Goal: Transaction & Acquisition: Purchase product/service

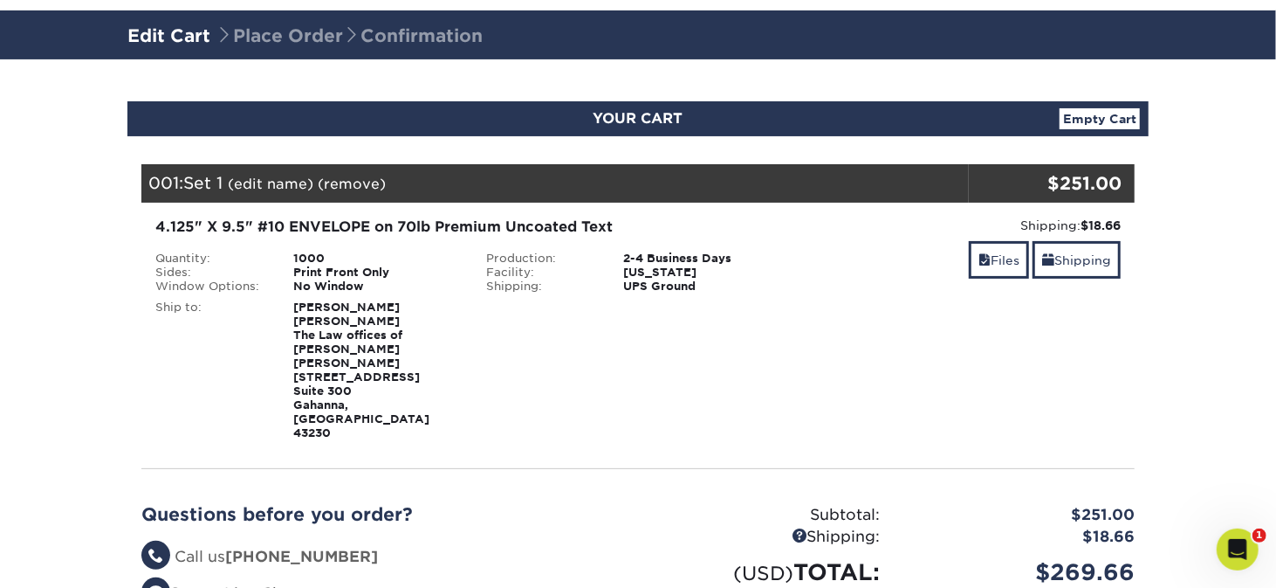
scroll to position [87, 0]
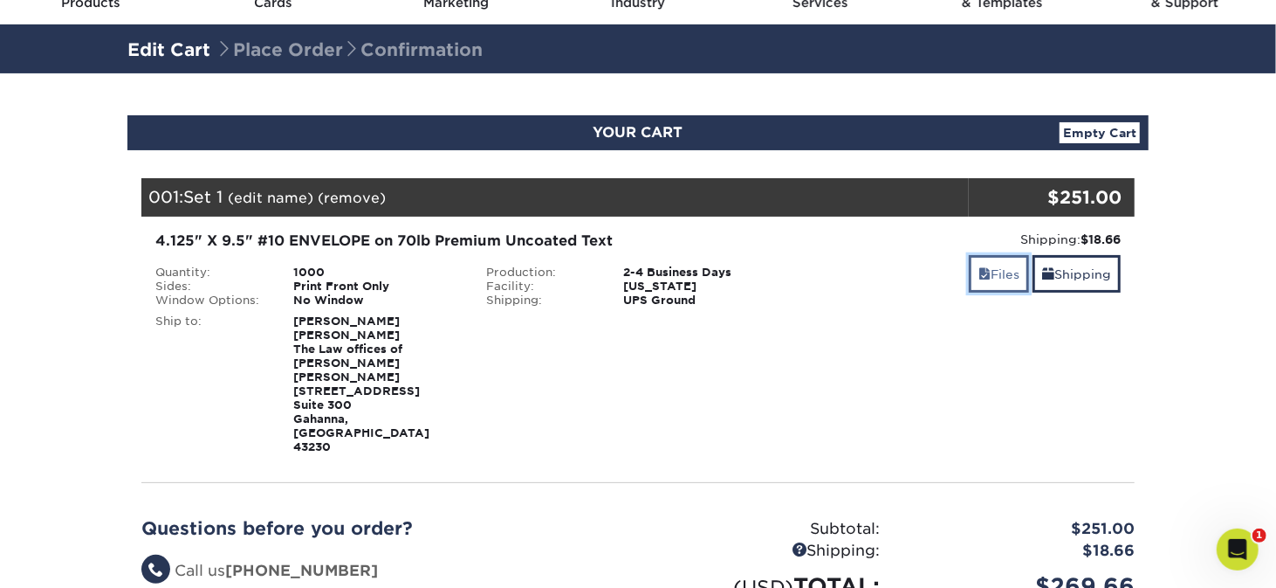
click at [987, 281] on link "Files" at bounding box center [999, 274] width 60 height 38
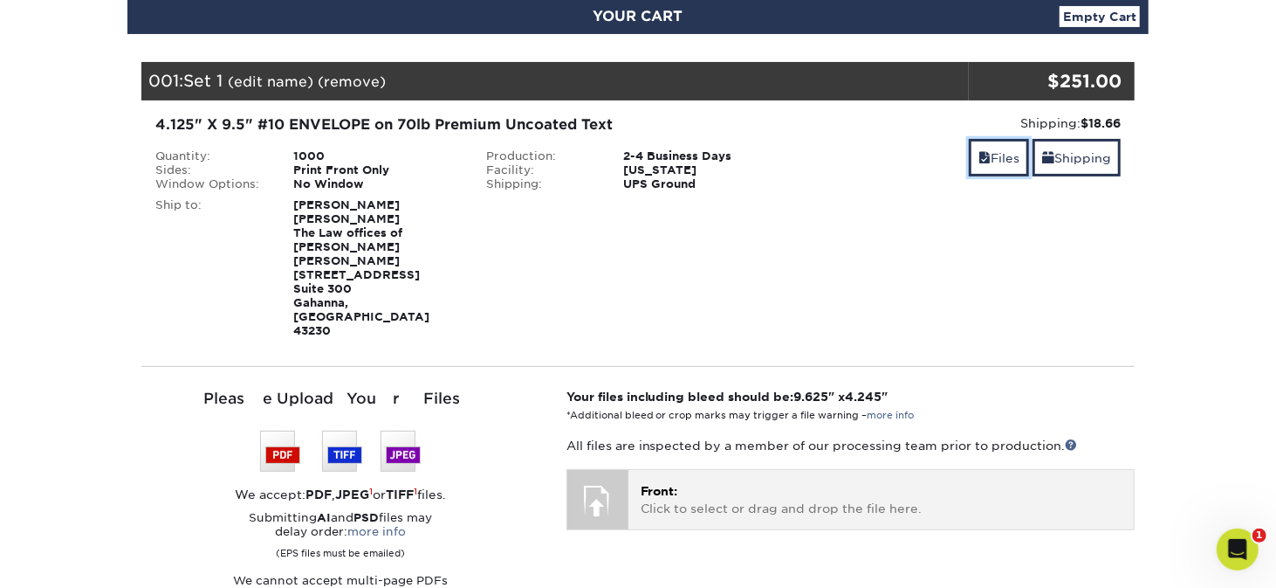
scroll to position [349, 0]
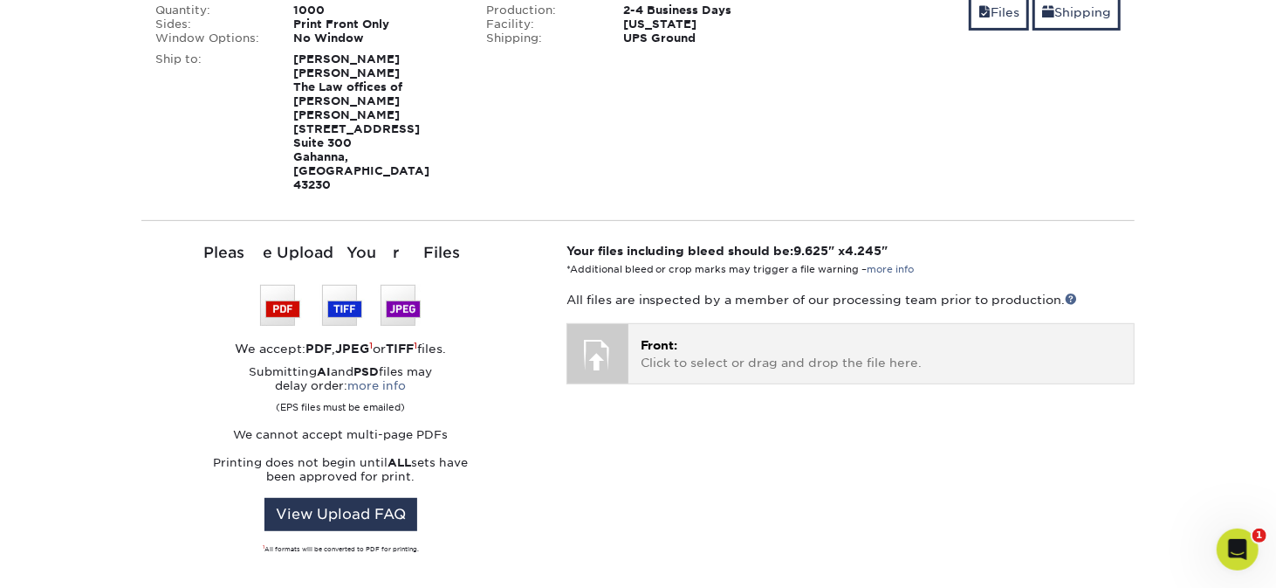
click at [639, 324] on div "Front: Click to select or drag and drop the file here. Choose file" at bounding box center [881, 353] width 505 height 58
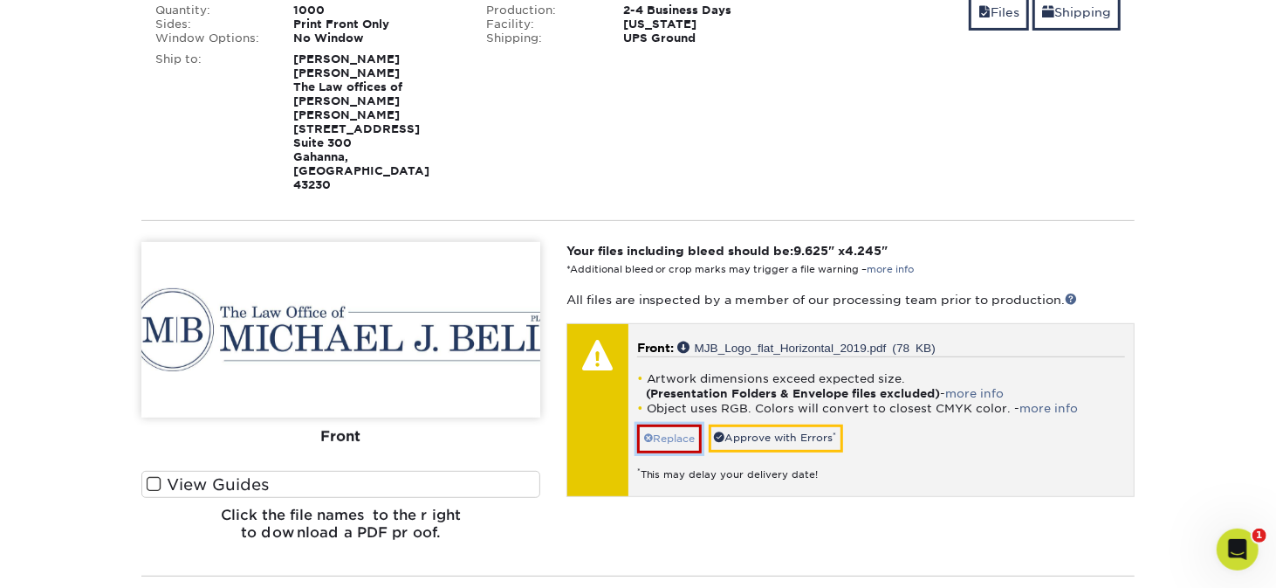
click at [668, 424] on link "Replace" at bounding box center [669, 438] width 65 height 28
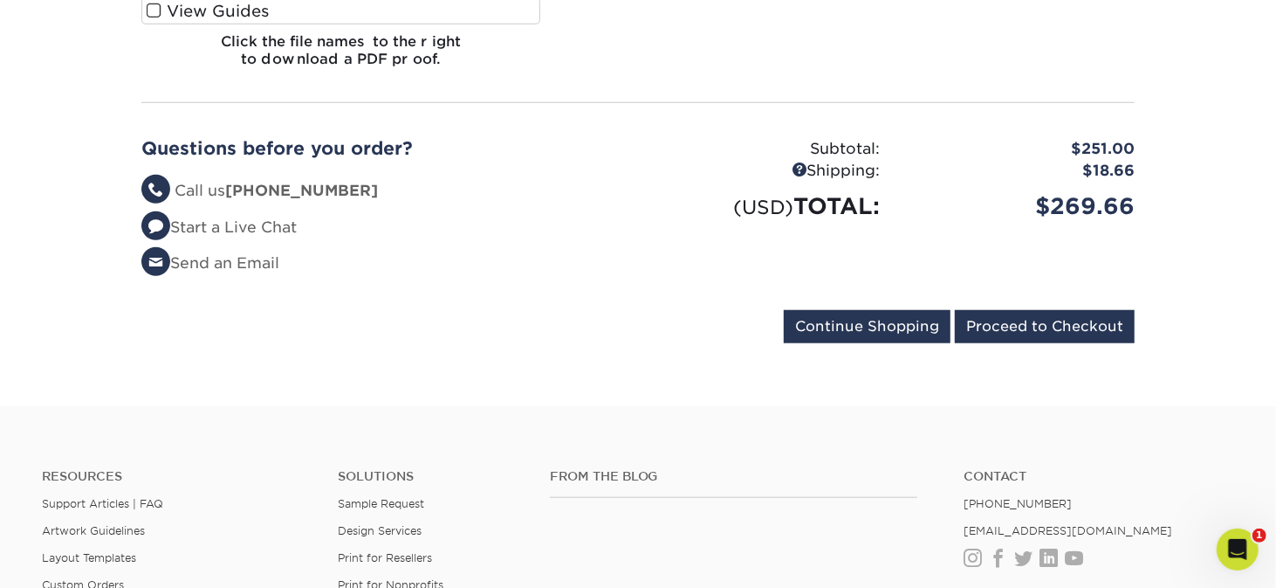
scroll to position [698, 0]
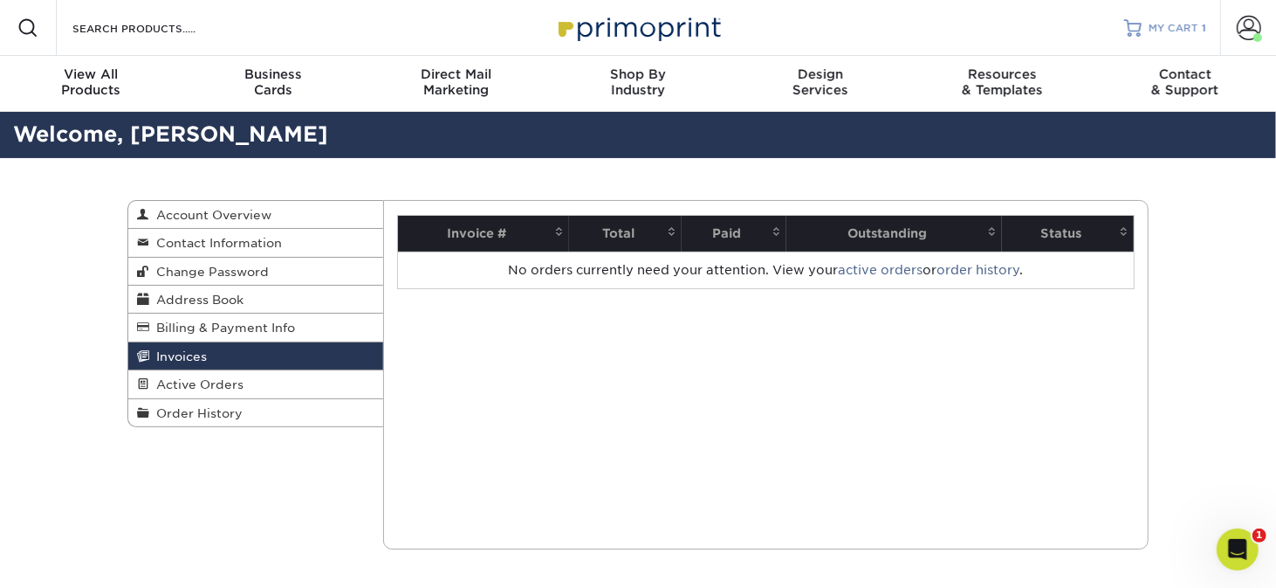
click at [1172, 37] on link "MY CART 1" at bounding box center [1165, 28] width 82 height 56
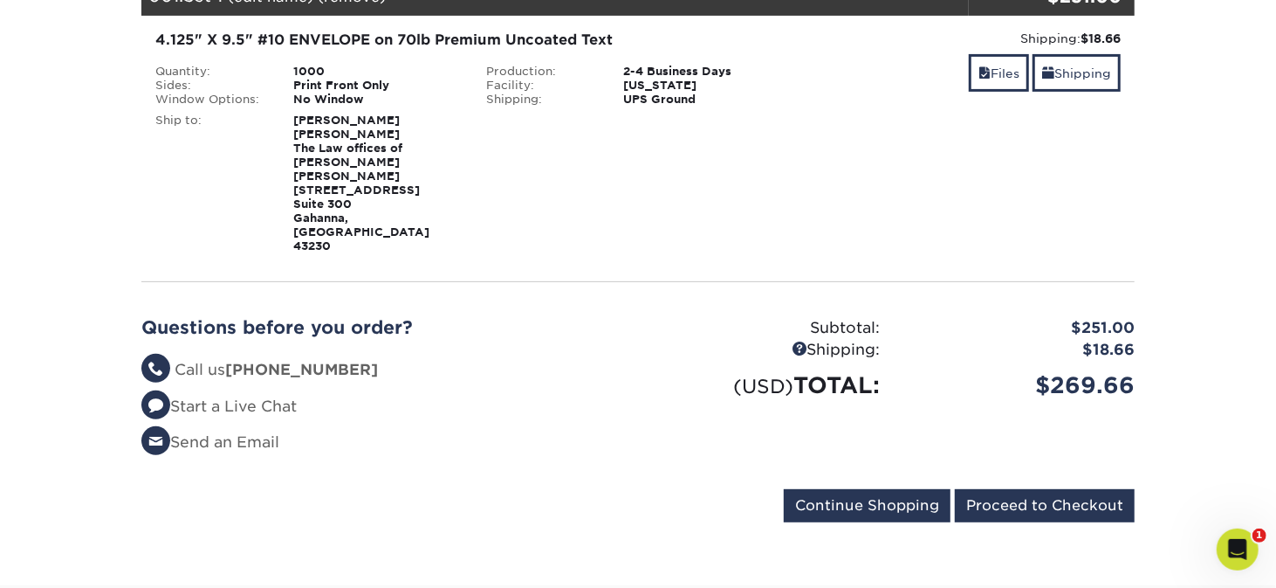
scroll to position [175, 0]
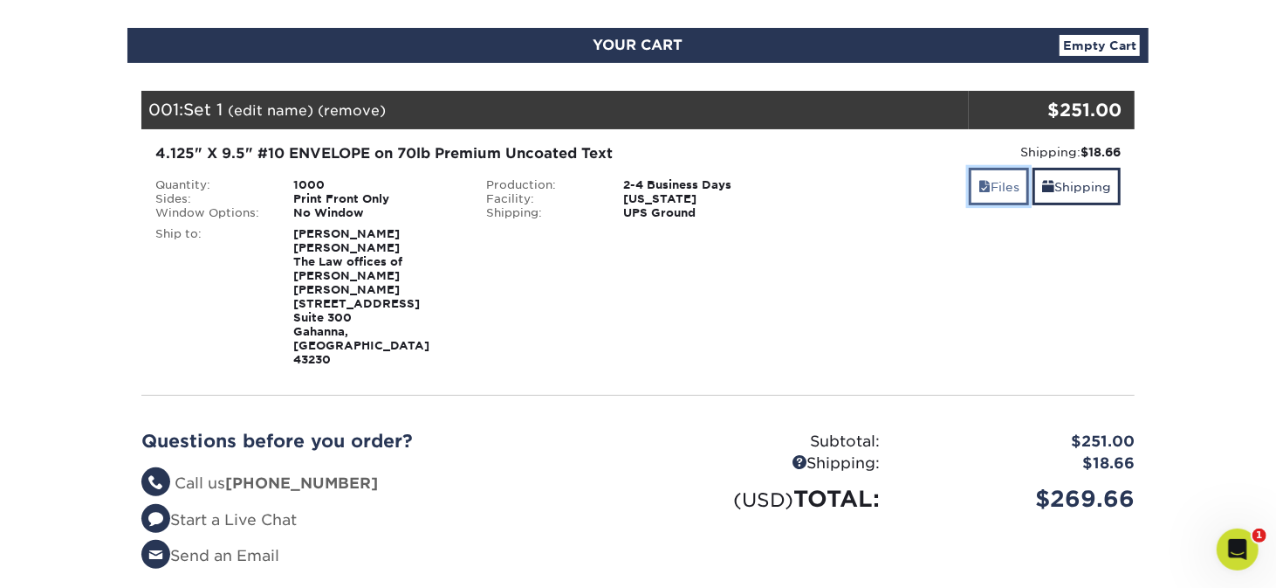
click at [1004, 190] on link "Files" at bounding box center [999, 187] width 60 height 38
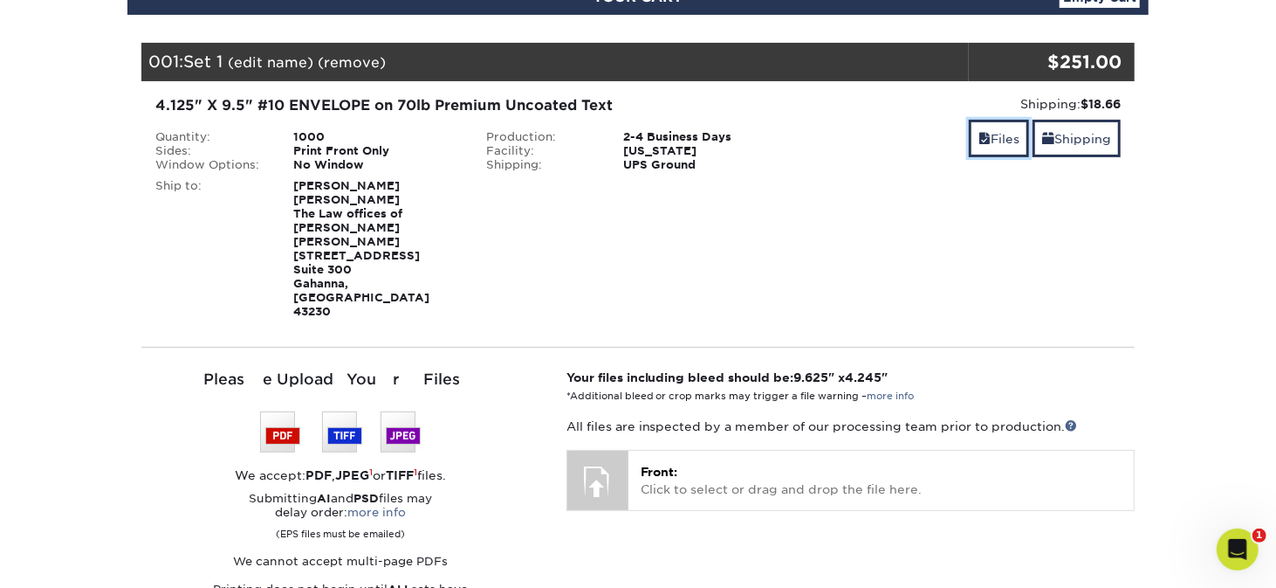
scroll to position [262, 0]
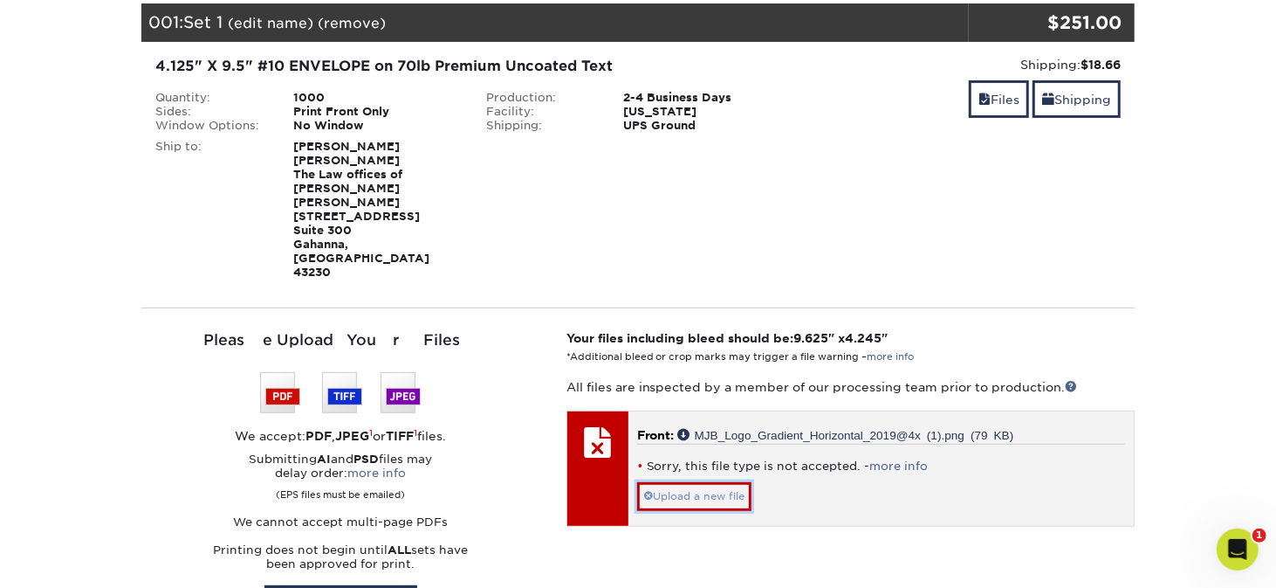
click at [709, 482] on link "Upload a new file" at bounding box center [694, 496] width 114 height 28
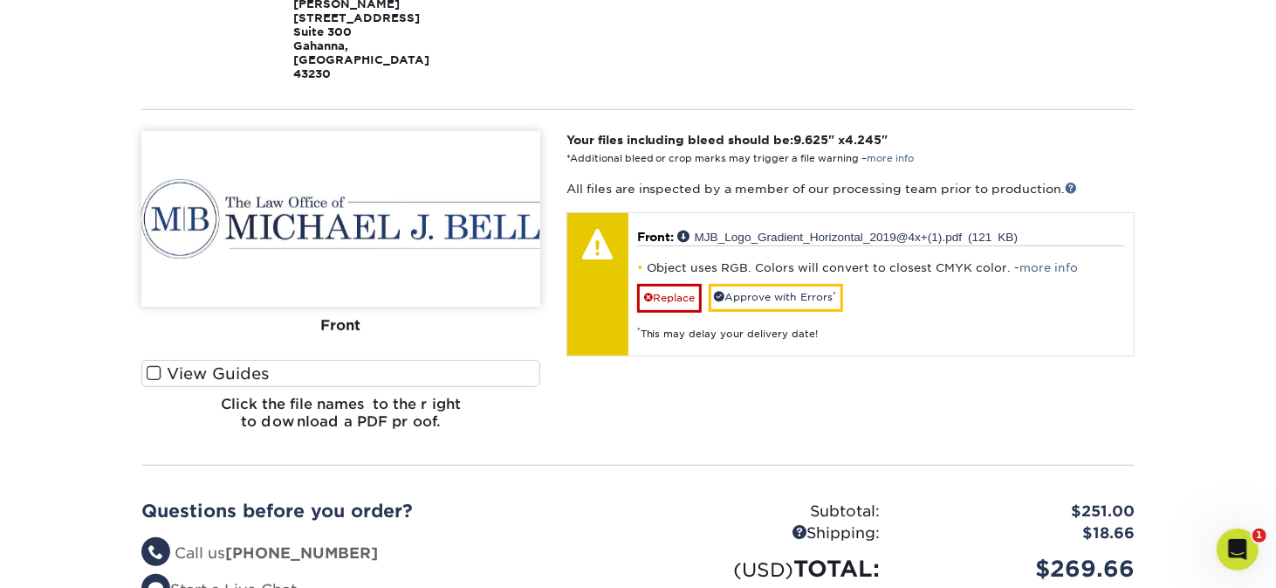
scroll to position [349, 0]
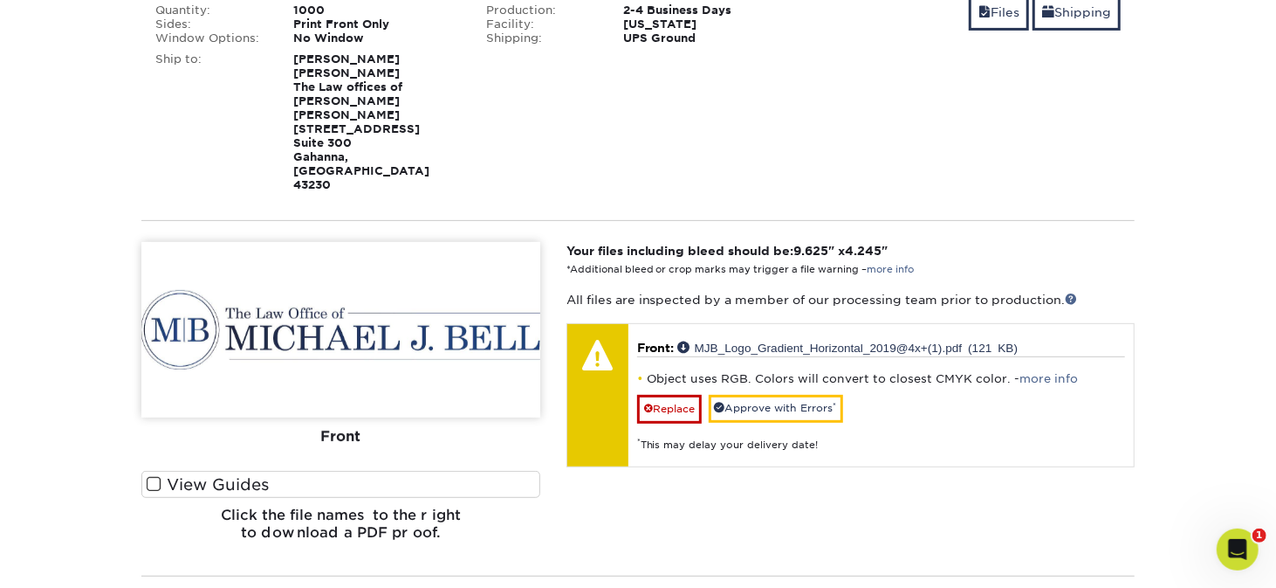
click at [356, 277] on img at bounding box center [340, 329] width 399 height 175
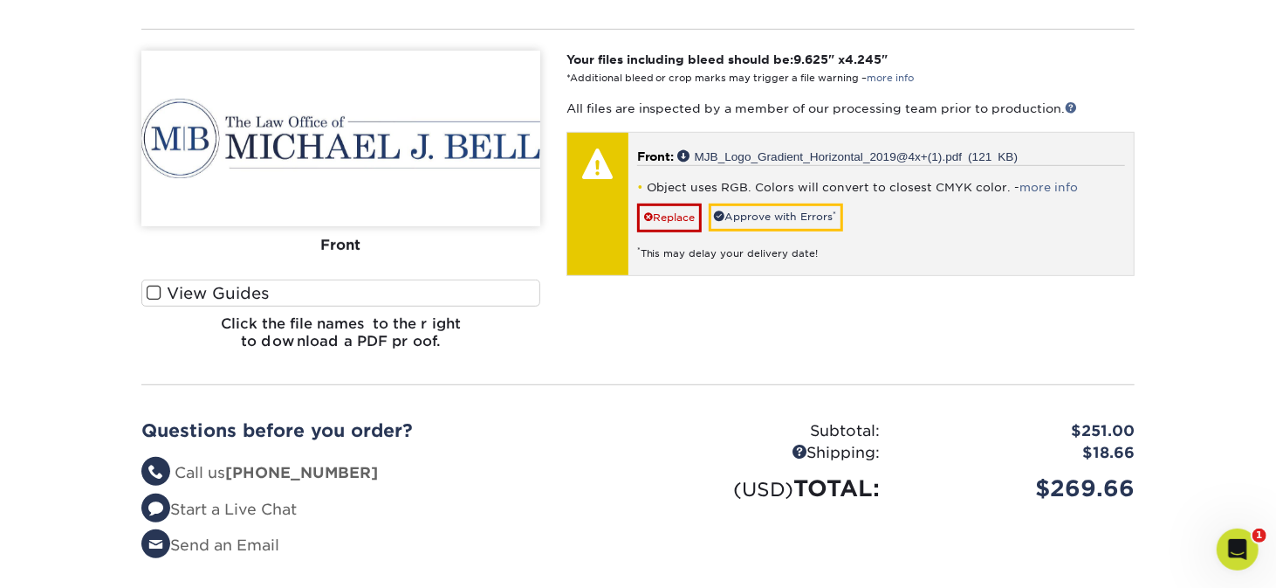
scroll to position [437, 0]
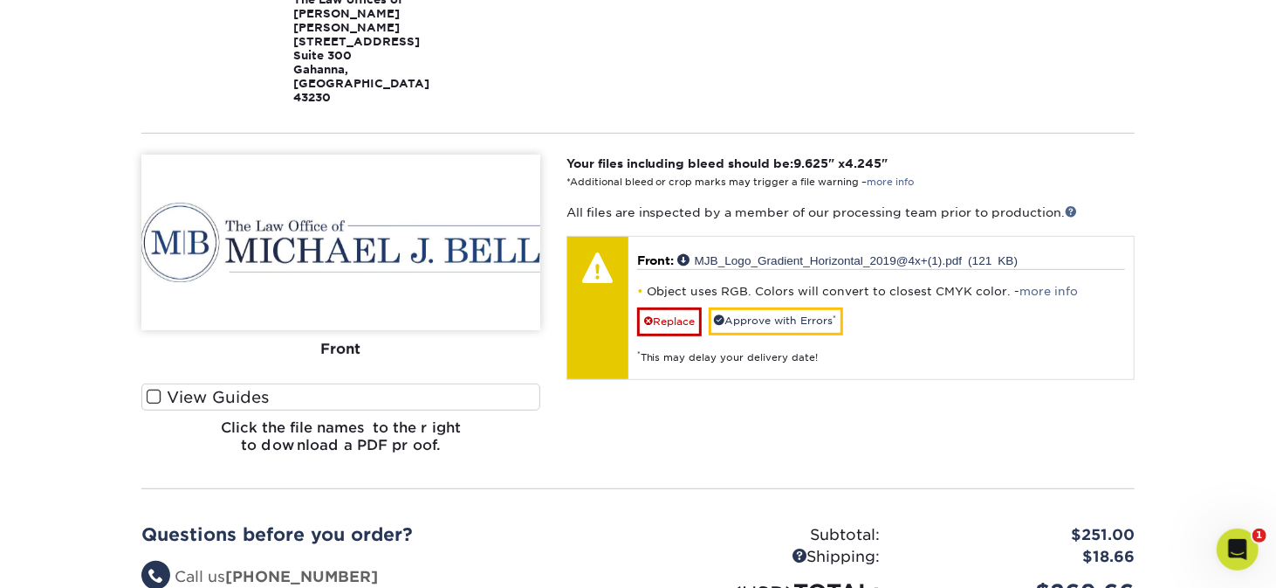
click at [299, 256] on img at bounding box center [340, 242] width 399 height 175
click at [216, 383] on label "View Guides" at bounding box center [340, 396] width 399 height 27
click at [0, 0] on input "View Guides" at bounding box center [0, 0] width 0 height 0
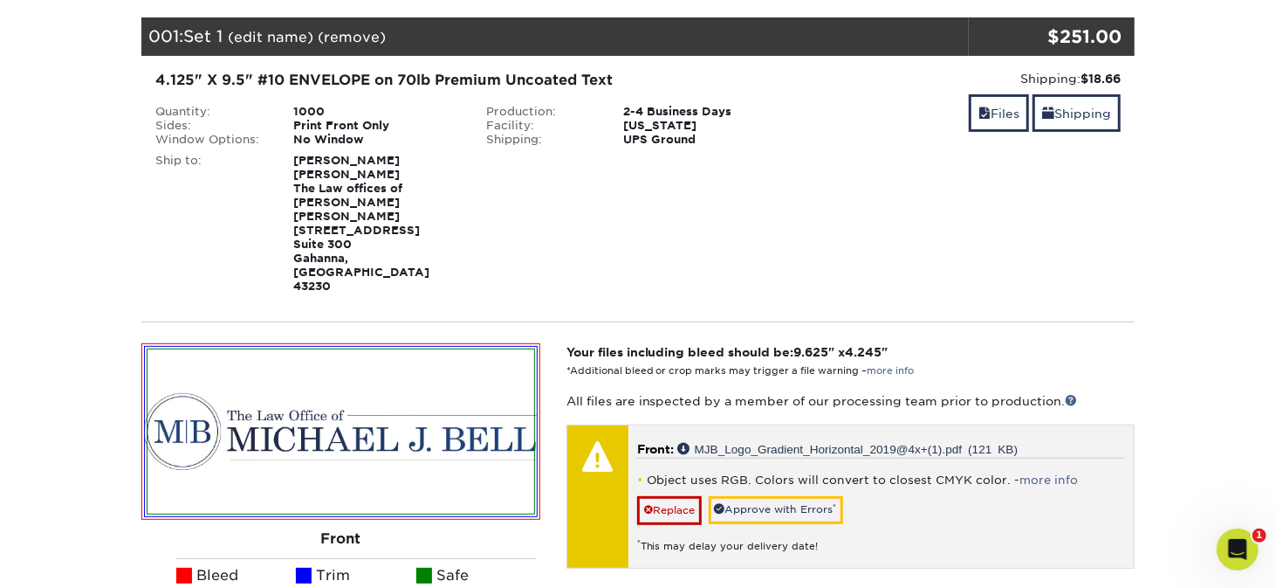
scroll to position [175, 0]
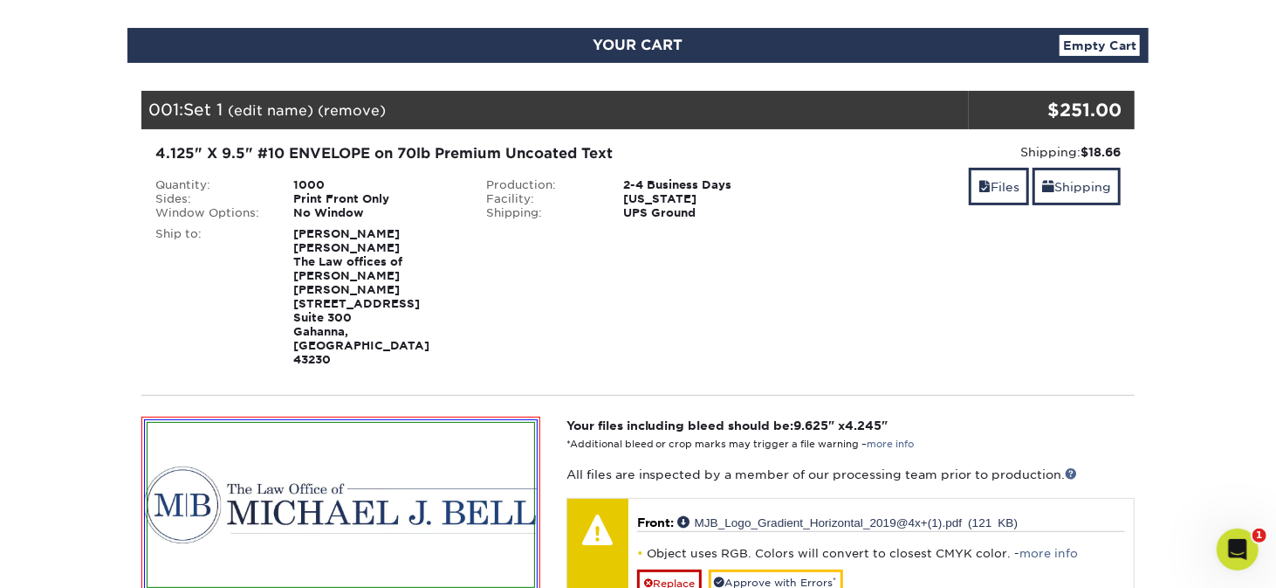
click at [397, 471] on img at bounding box center [341, 505] width 387 height 165
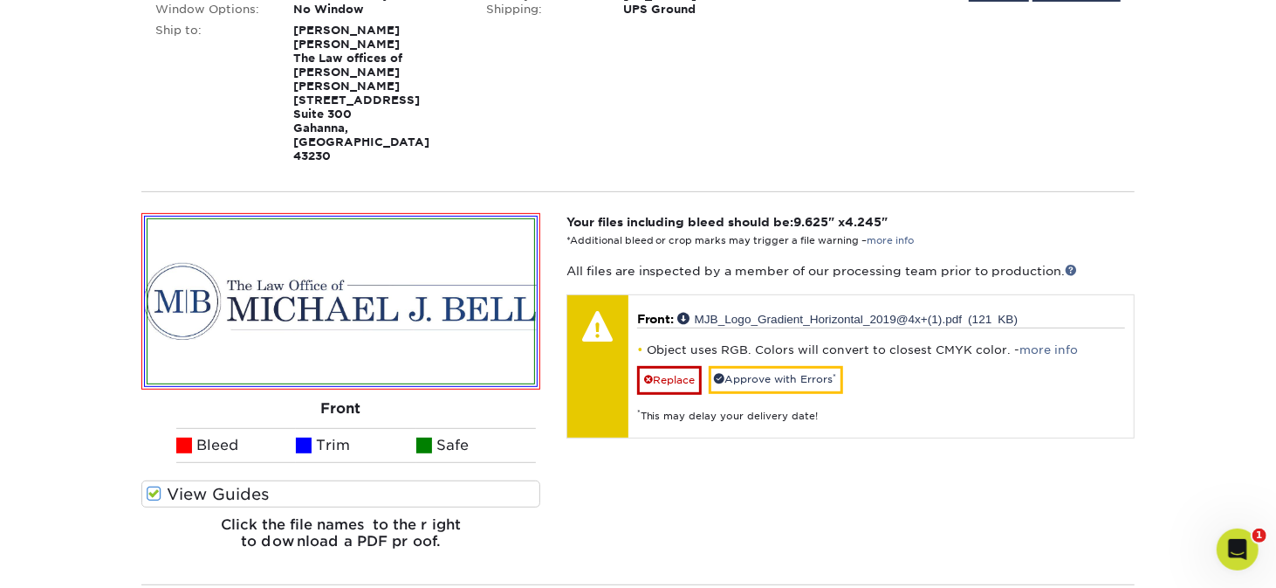
scroll to position [349, 0]
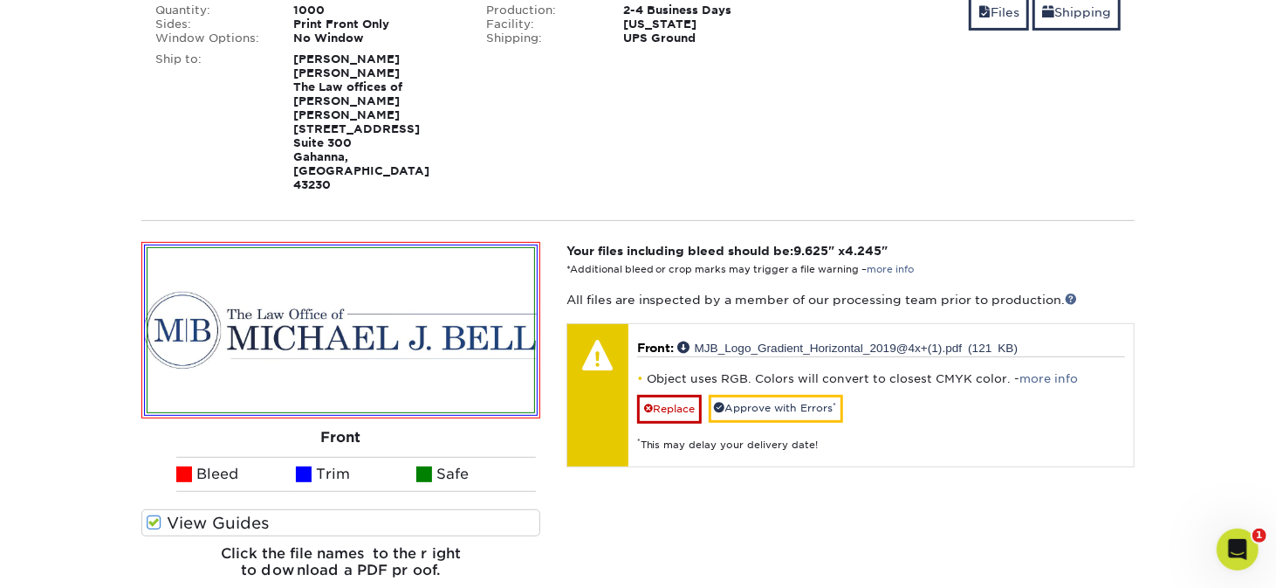
click at [888, 242] on div "Your files including bleed should be: 9.625 " x 4.245 " *Additional bleed or cr…" at bounding box center [850, 417] width 595 height 350
click at [888, 264] on link "more info" at bounding box center [891, 269] width 47 height 11
